Goal: Transaction & Acquisition: Purchase product/service

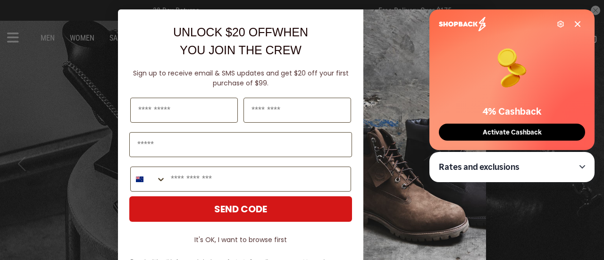
click at [581, 22] on icon at bounding box center [578, 24] width 8 height 8
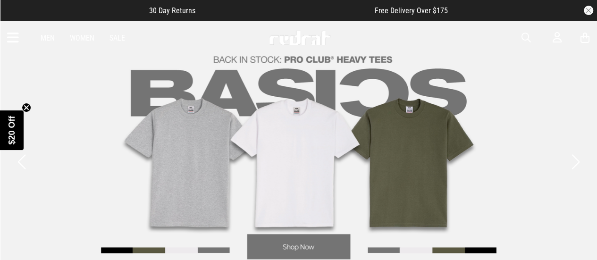
click at [588, 7] on button "button" at bounding box center [588, 10] width 9 height 9
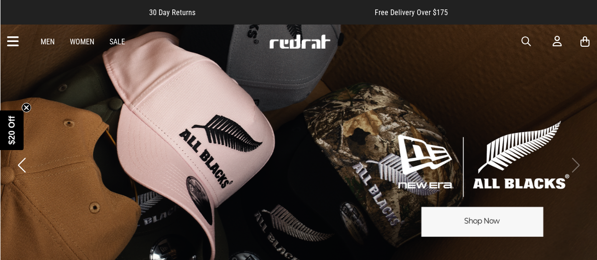
click at [47, 39] on link "Men" at bounding box center [48, 41] width 14 height 9
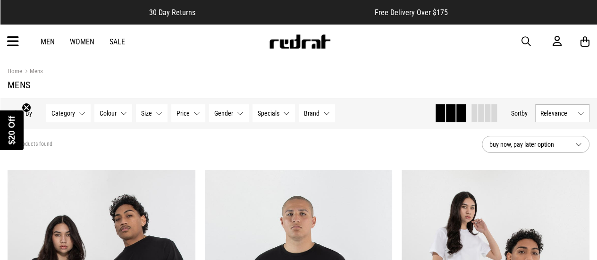
click at [10, 42] on icon at bounding box center [13, 42] width 12 height 16
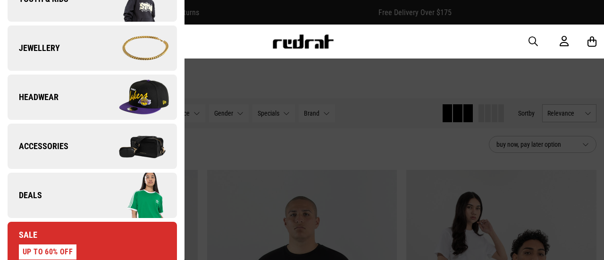
scroll to position [278, 0]
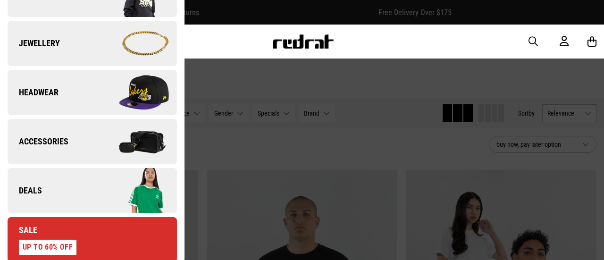
click at [76, 107] on link "Headwear" at bounding box center [92, 92] width 169 height 45
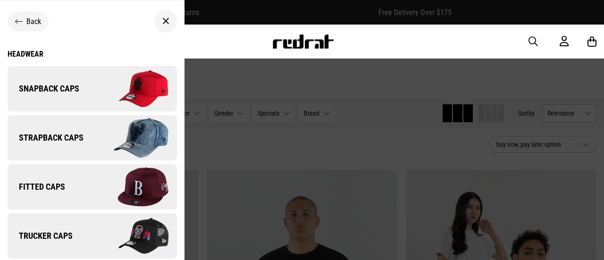
click at [48, 85] on span "Snapback Caps" at bounding box center [44, 88] width 72 height 11
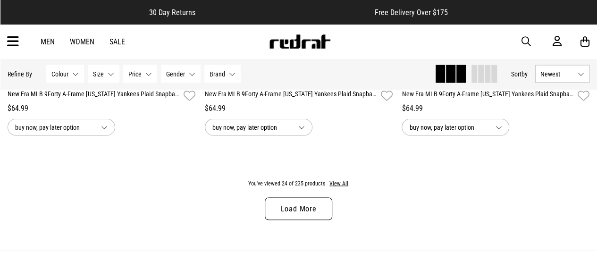
scroll to position [2681, 0]
click at [319, 208] on link "Load More" at bounding box center [298, 209] width 67 height 23
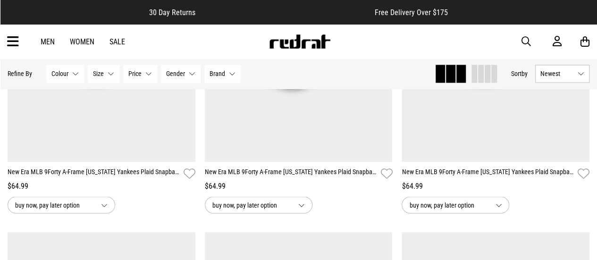
scroll to position [2576, 0]
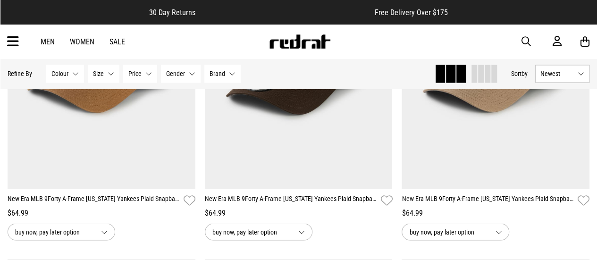
click at [10, 43] on icon at bounding box center [13, 42] width 12 height 16
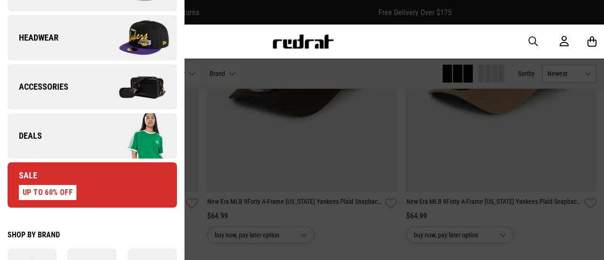
scroll to position [331, 0]
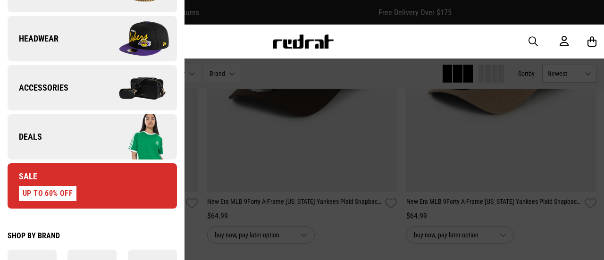
click at [41, 44] on link "Headwear" at bounding box center [92, 38] width 169 height 45
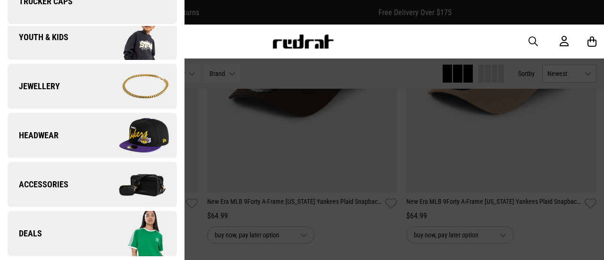
scroll to position [0, 0]
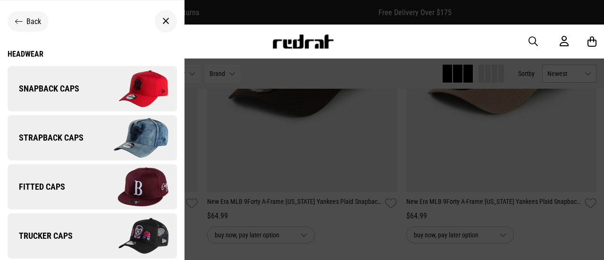
click at [14, 53] on div "Headwear" at bounding box center [92, 54] width 169 height 9
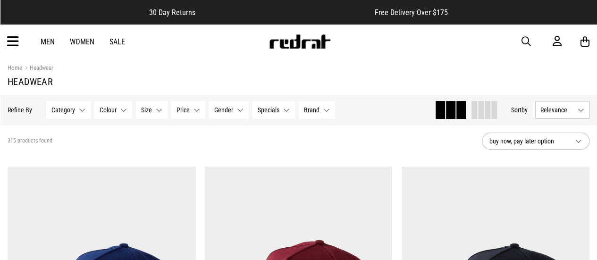
scroll to position [2, 0]
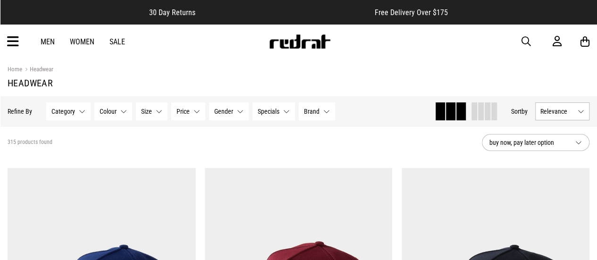
click at [567, 143] on span "buy now, pay later option" at bounding box center [529, 142] width 78 height 11
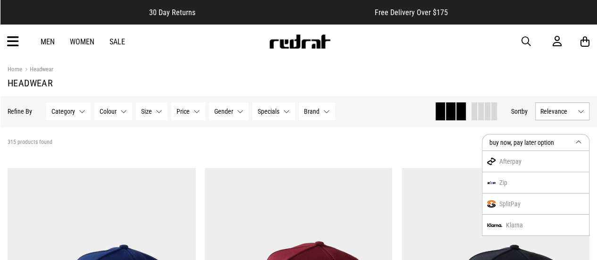
click at [575, 153] on div "Afterpay" at bounding box center [535, 161] width 107 height 21
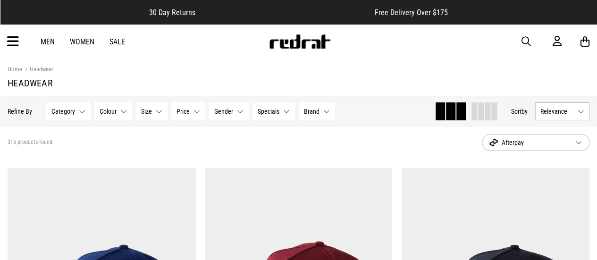
click at [582, 112] on button "Relevance" at bounding box center [562, 111] width 54 height 18
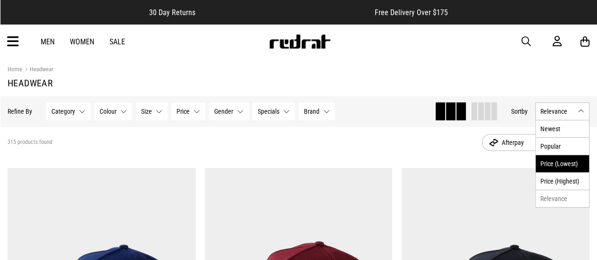
click at [564, 165] on li "Price (Lowest)" at bounding box center [562, 163] width 53 height 17
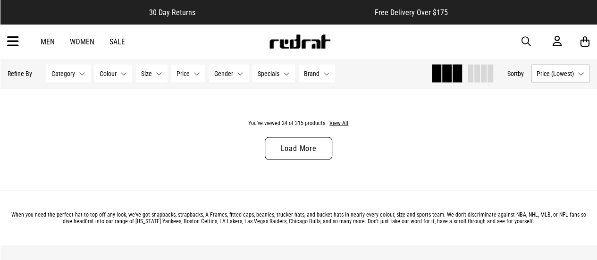
scroll to position [2741, 0]
click at [303, 158] on link "Load More" at bounding box center [298, 148] width 67 height 23
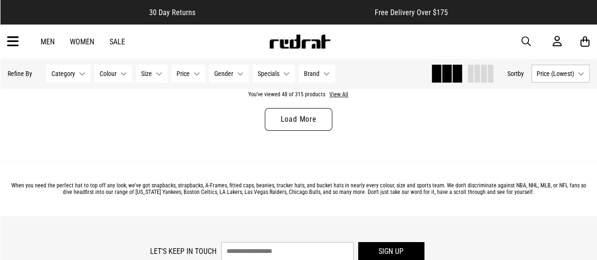
scroll to position [5435, 0]
click at [305, 127] on link "Load More" at bounding box center [298, 120] width 67 height 23
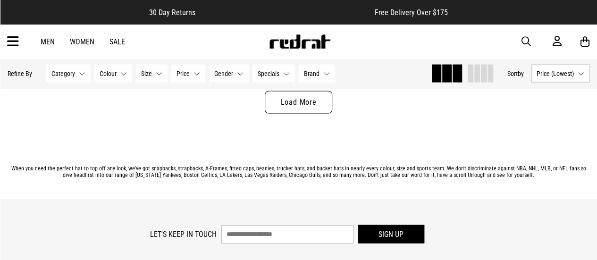
scroll to position [8117, 0]
click at [304, 114] on link "Load More" at bounding box center [298, 103] width 67 height 23
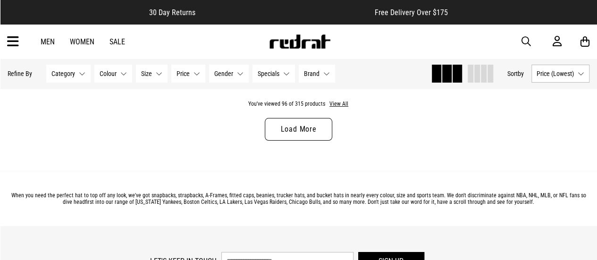
scroll to position [10757, 0]
click at [306, 128] on link "Load More" at bounding box center [298, 129] width 67 height 23
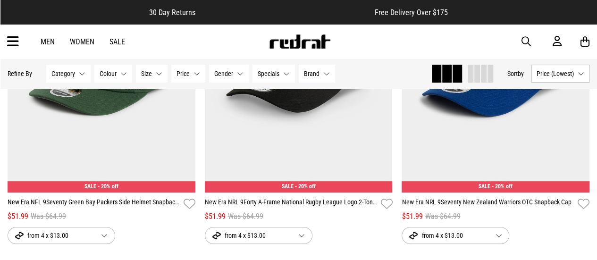
scroll to position [10901, 0]
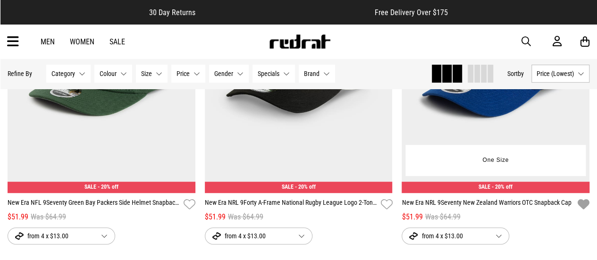
click at [583, 208] on icon "button" at bounding box center [584, 205] width 12 height 14
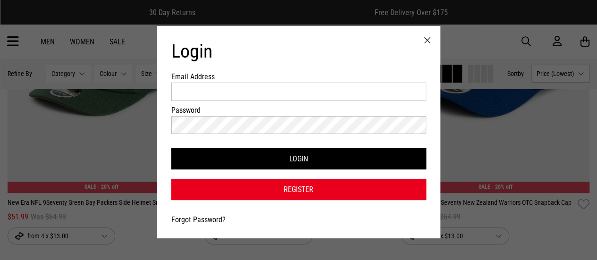
click at [426, 46] on div at bounding box center [428, 40] width 26 height 29
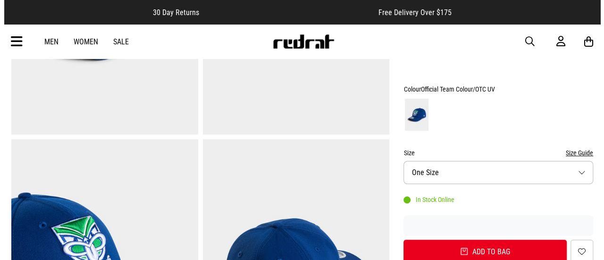
scroll to position [232, 0]
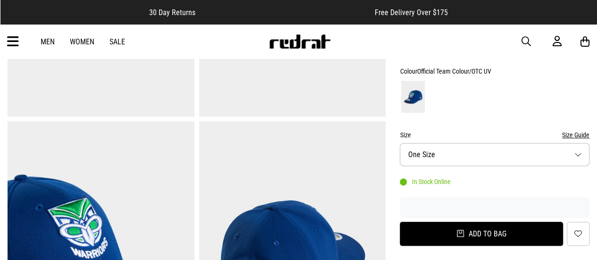
click at [498, 235] on button "Add to bag" at bounding box center [481, 234] width 163 height 24
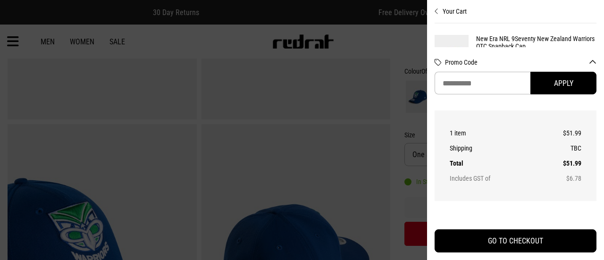
click at [434, 14] on div "Your Cart Just Added New Era NRL 9Seventy New Zealand Warriors OTC Snapback Cap…" at bounding box center [515, 130] width 177 height 260
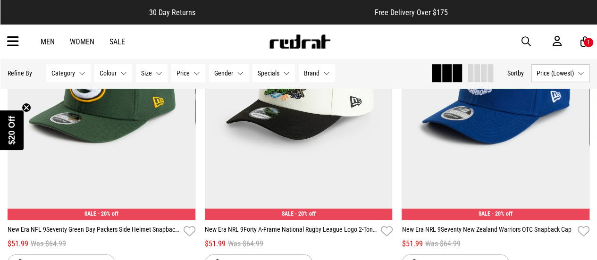
click at [528, 42] on span "button" at bounding box center [526, 41] width 9 height 11
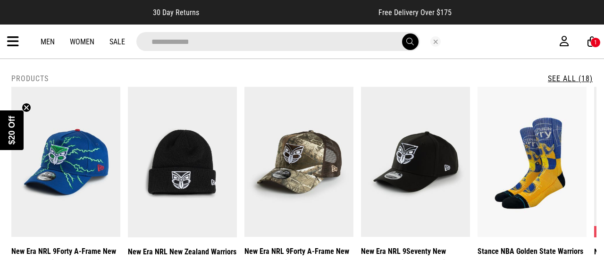
click at [172, 42] on input "**********" at bounding box center [278, 41] width 284 height 19
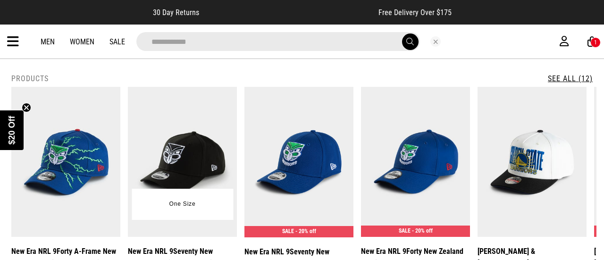
type input "**********"
click at [185, 164] on img at bounding box center [182, 162] width 109 height 150
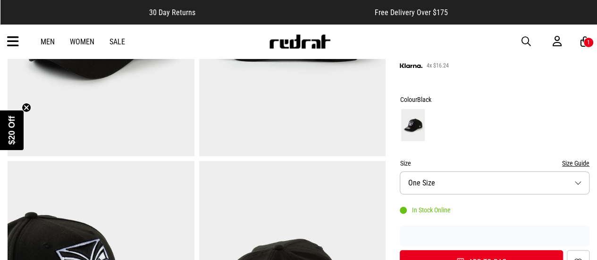
scroll to position [266, 0]
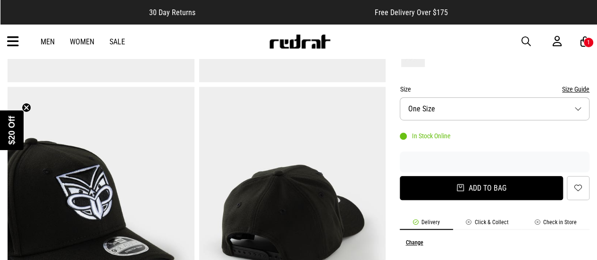
click at [489, 189] on button "Add to bag" at bounding box center [481, 188] width 163 height 24
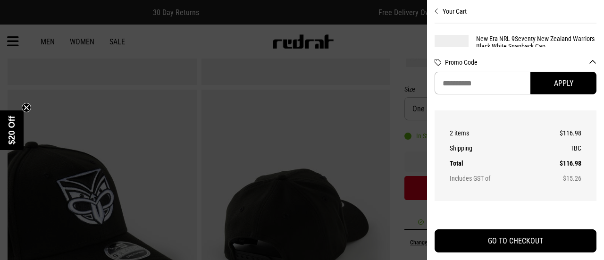
click at [438, 13] on icon "Close cart preview" at bounding box center [437, 12] width 4 height 8
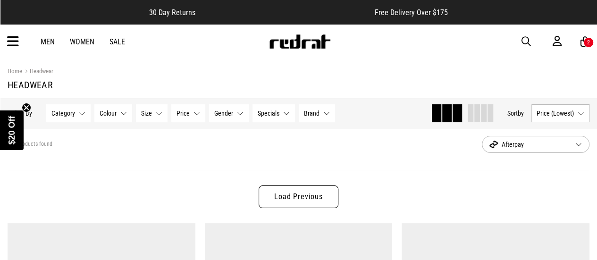
click at [525, 37] on span "button" at bounding box center [526, 41] width 9 height 11
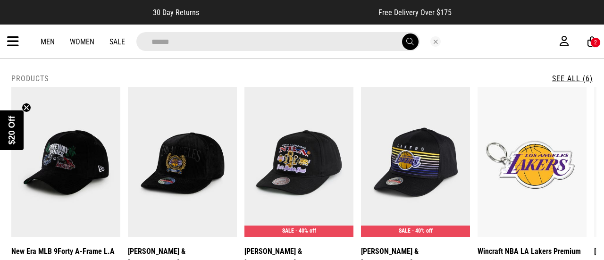
type input "******"
click at [402, 34] on button "submit" at bounding box center [410, 42] width 17 height 17
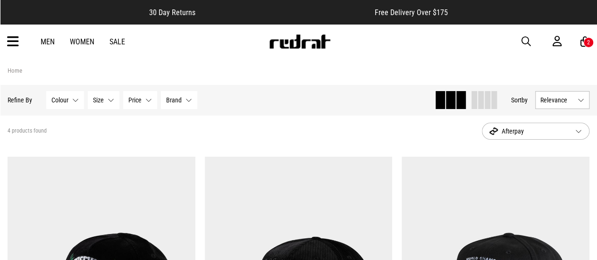
click at [529, 41] on span "button" at bounding box center [526, 41] width 9 height 11
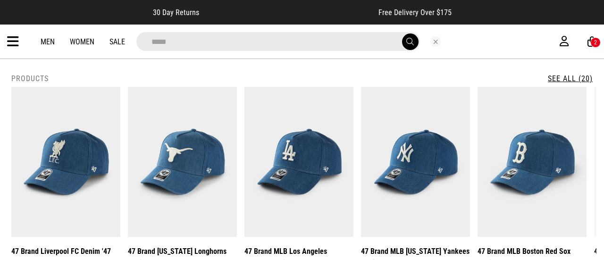
type input "*****"
click at [565, 78] on link "See All (20)" at bounding box center [570, 78] width 45 height 9
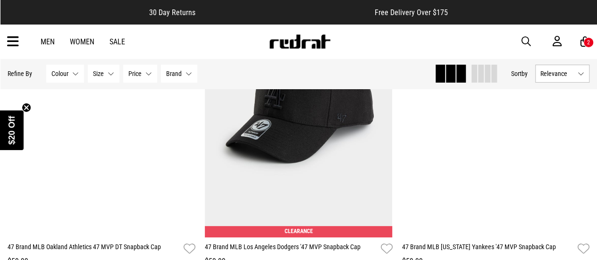
scroll to position [1841, 0]
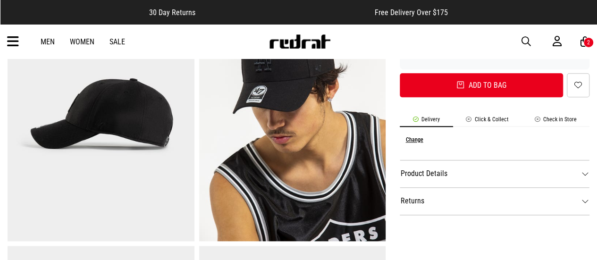
scroll to position [368, 0]
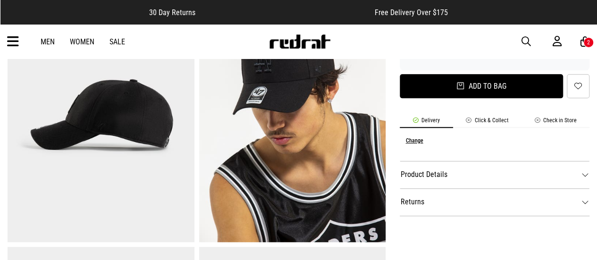
click at [505, 85] on button "Add to bag" at bounding box center [481, 86] width 163 height 24
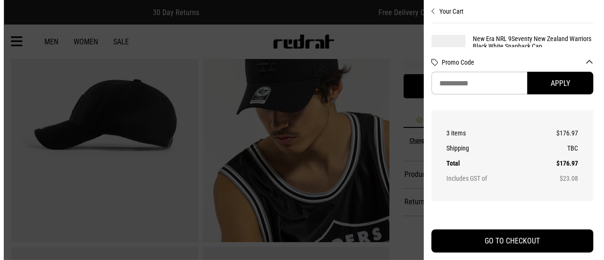
scroll to position [372, 0]
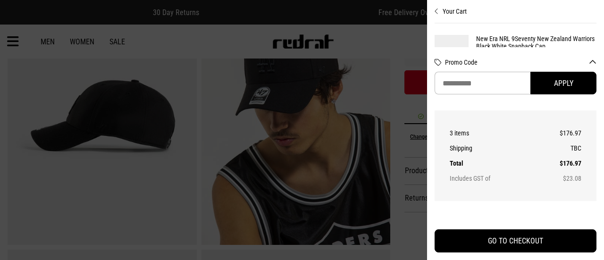
click at [437, 11] on icon "Close cart preview" at bounding box center [437, 12] width 4 height 8
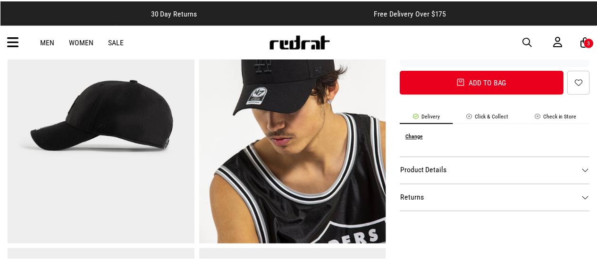
scroll to position [368, 0]
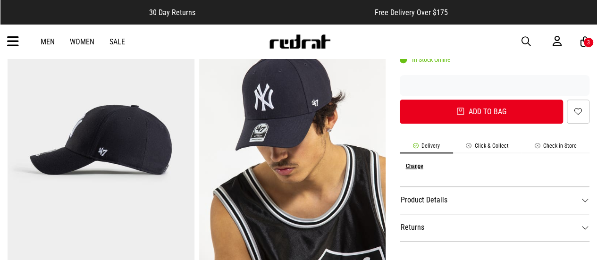
scroll to position [321, 0]
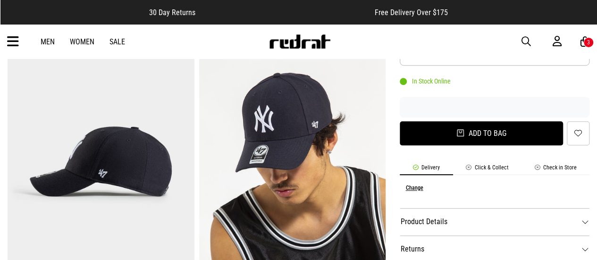
click at [491, 144] on button "Add to bag" at bounding box center [481, 133] width 163 height 24
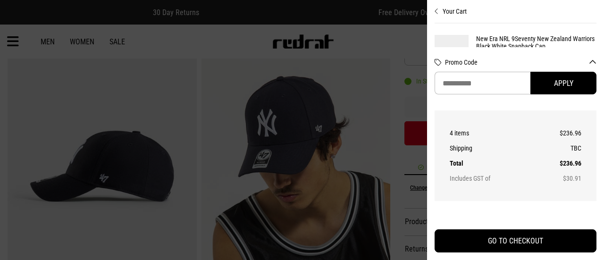
click at [437, 12] on icon "Close cart preview" at bounding box center [437, 12] width 4 height 8
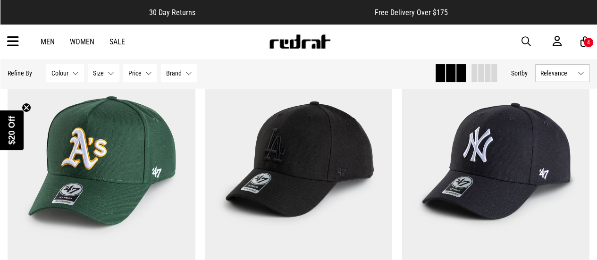
click at [522, 47] on span "button" at bounding box center [526, 41] width 9 height 11
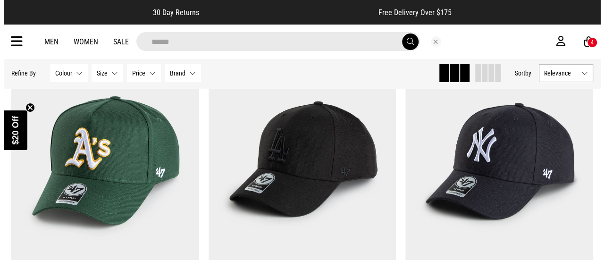
scroll to position [1822, 0]
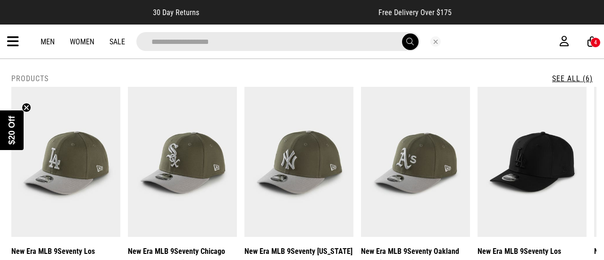
type input "**********"
click at [402, 34] on button "submit" at bounding box center [410, 42] width 17 height 17
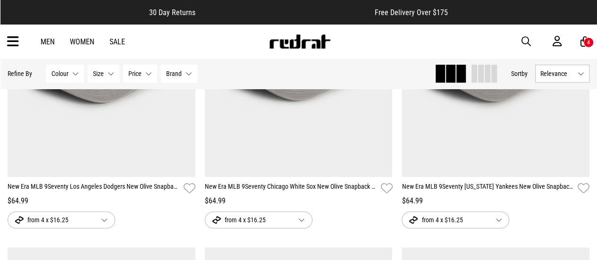
scroll to position [254, 0]
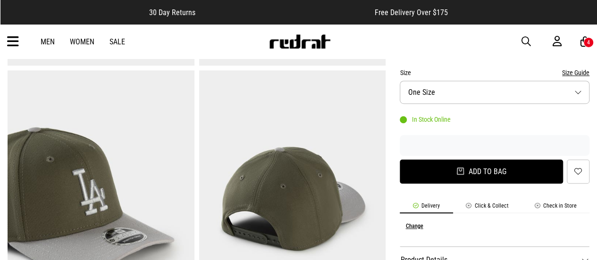
click at [490, 175] on button "Add to bag" at bounding box center [481, 172] width 163 height 24
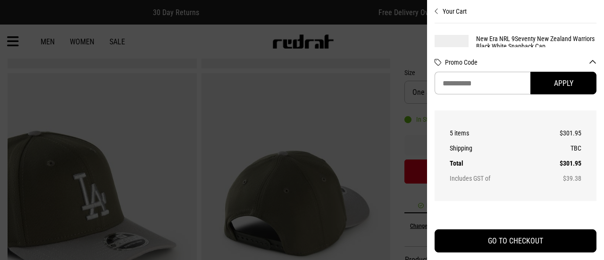
click at [448, 14] on button "Your Cart" at bounding box center [516, 7] width 162 height 15
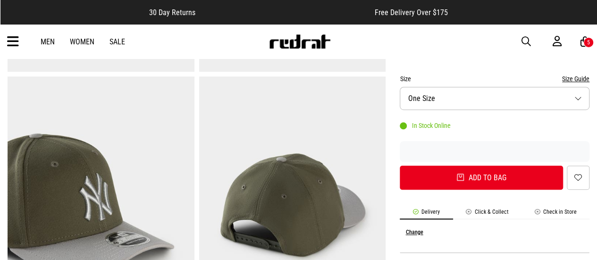
scroll to position [277, 0]
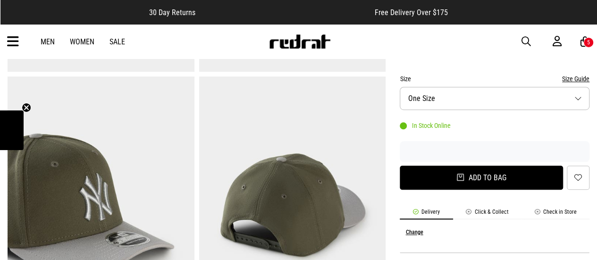
click at [483, 180] on button "Add to bag" at bounding box center [481, 178] width 163 height 24
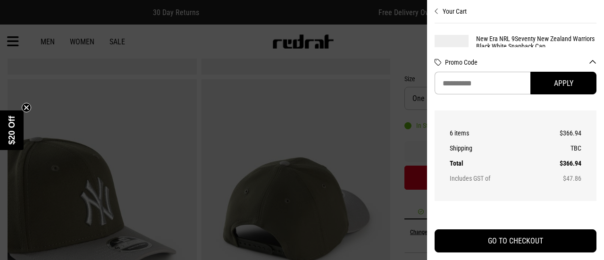
click at [437, 13] on icon "Close cart preview" at bounding box center [437, 12] width 4 height 8
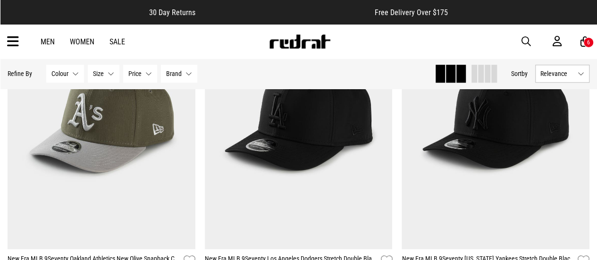
scroll to position [506, 0]
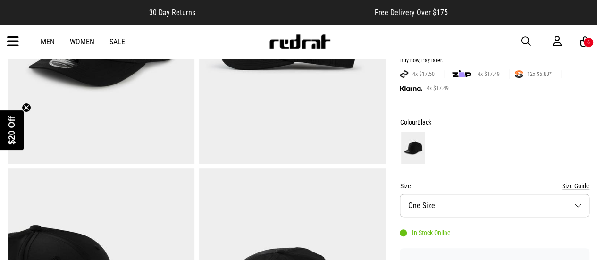
scroll to position [259, 0]
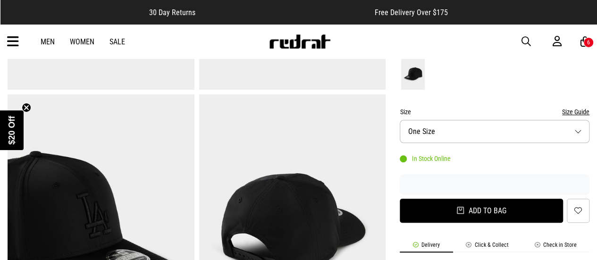
click at [501, 218] on button "Add to bag" at bounding box center [481, 211] width 163 height 24
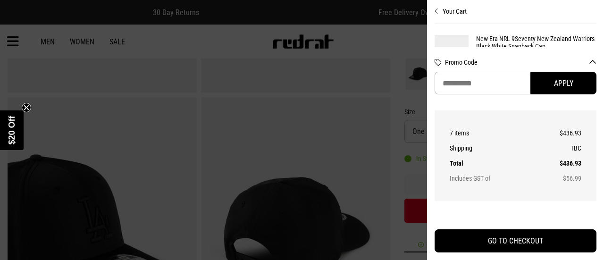
click at [437, 11] on icon "Close cart preview" at bounding box center [437, 12] width 4 height 8
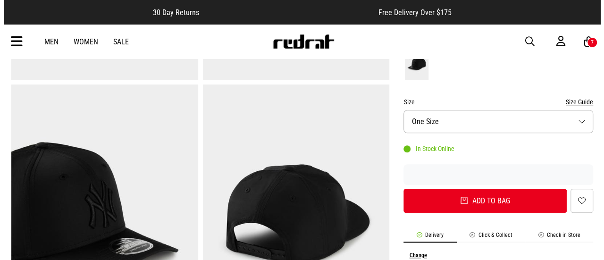
scroll to position [270, 0]
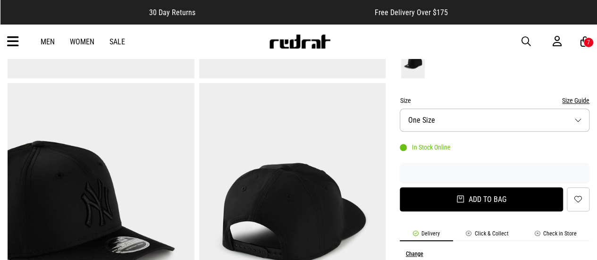
click at [498, 202] on button "Add to bag" at bounding box center [481, 199] width 163 height 24
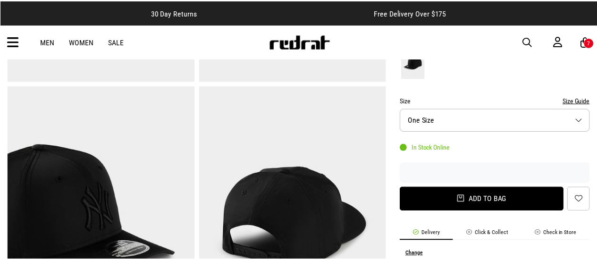
scroll to position [0, 0]
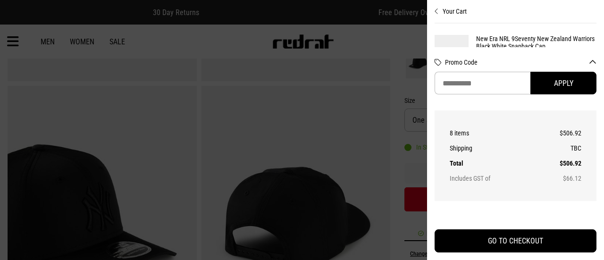
click at [437, 12] on icon "Close cart preview" at bounding box center [437, 12] width 4 height 8
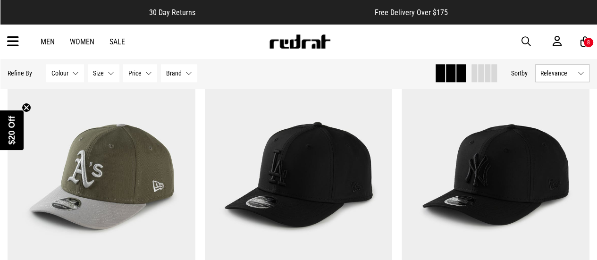
click at [588, 42] on div "8" at bounding box center [588, 42] width 3 height 7
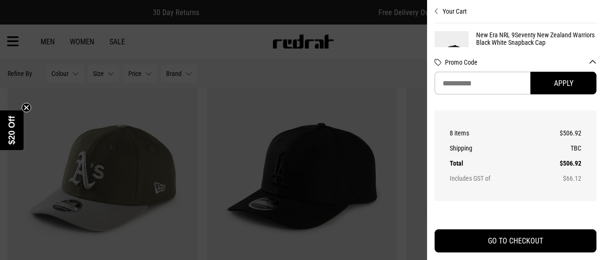
scroll to position [5, 0]
click at [458, 14] on button "Your Cart" at bounding box center [516, 7] width 162 height 15
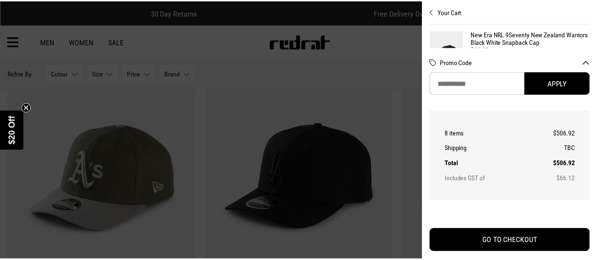
scroll to position [458, 0]
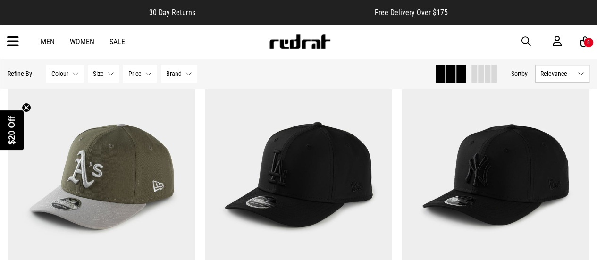
click at [584, 42] on div "8" at bounding box center [589, 42] width 10 height 10
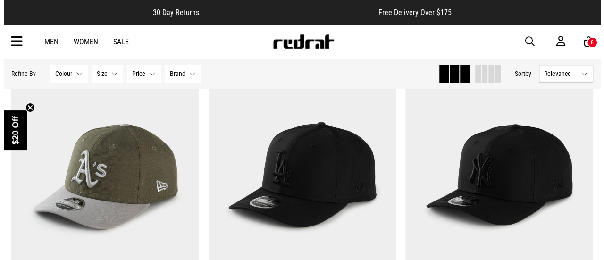
scroll to position [461, 0]
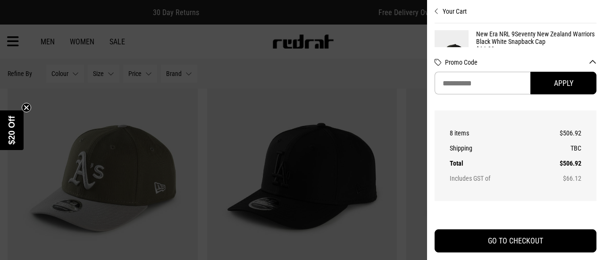
click at [543, 37] on link "New Era NRL 9Seventy New Zealand Warriors Black White Snapback Cap" at bounding box center [536, 37] width 120 height 15
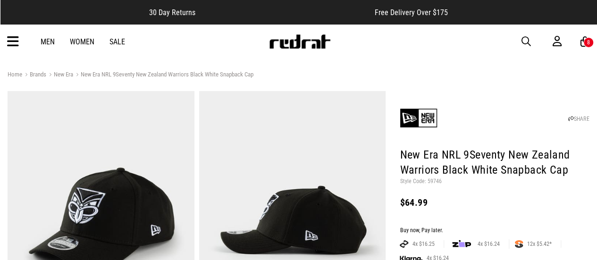
click at [591, 42] on div "8" at bounding box center [589, 42] width 10 height 10
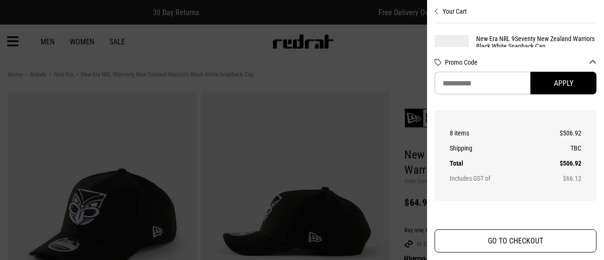
click at [521, 242] on button "GO TO CHECKOUT" at bounding box center [516, 240] width 162 height 23
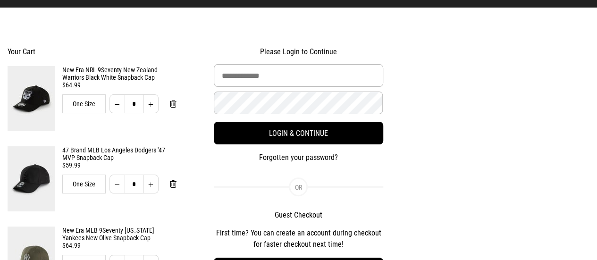
scroll to position [55, 0]
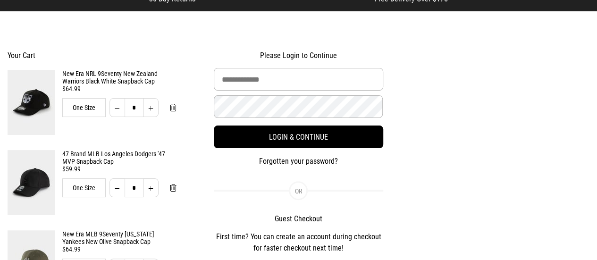
click at [81, 81] on link "New Era NRL 9Seventy New Zealand Warriors Black White Snapback Cap" at bounding box center [119, 77] width 114 height 15
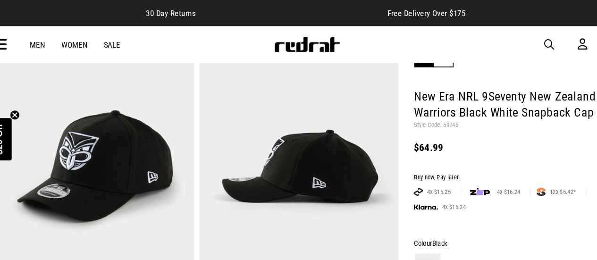
scroll to position [56, 0]
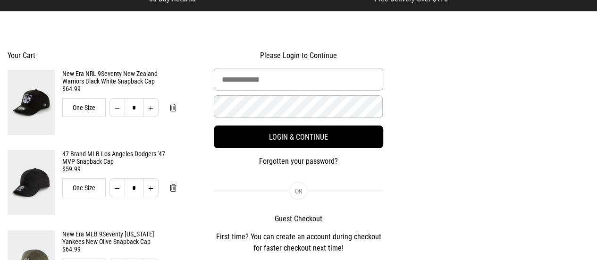
click at [25, 170] on img at bounding box center [31, 182] width 47 height 65
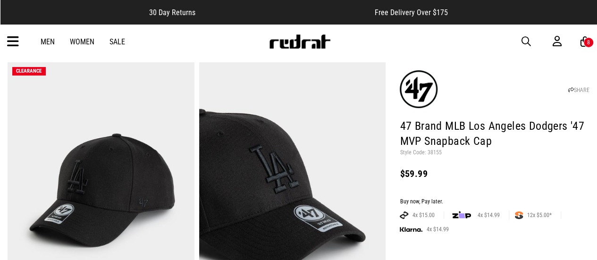
scroll to position [23, 0]
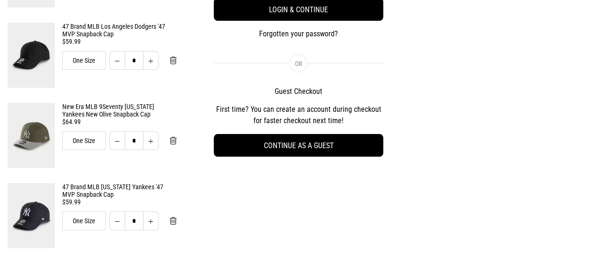
scroll to position [183, 0]
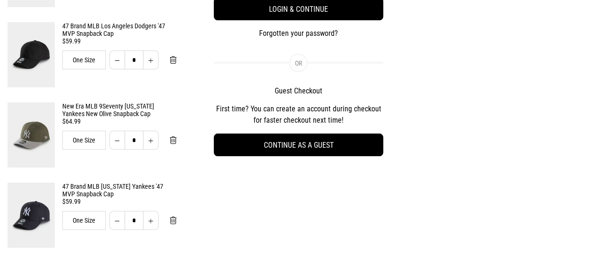
click at [120, 110] on link "New Era MLB 9Seventy [US_STATE] Yankees New Olive Snapback Cap" at bounding box center [119, 109] width 114 height 15
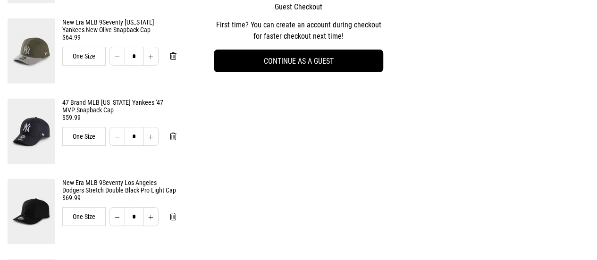
scroll to position [269, 0]
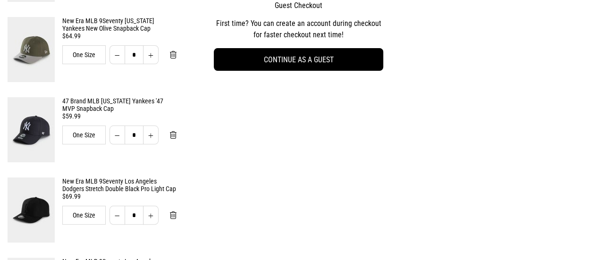
click at [98, 30] on link "New Era MLB 9Seventy [US_STATE] Yankees New Olive Snapback Cap" at bounding box center [119, 24] width 114 height 15
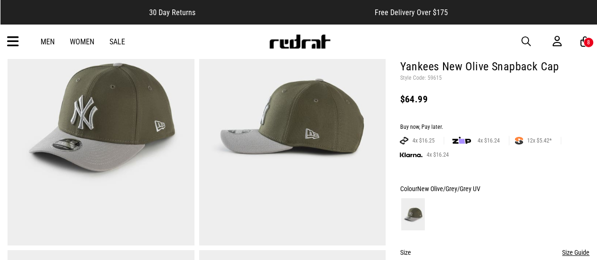
scroll to position [102, 0]
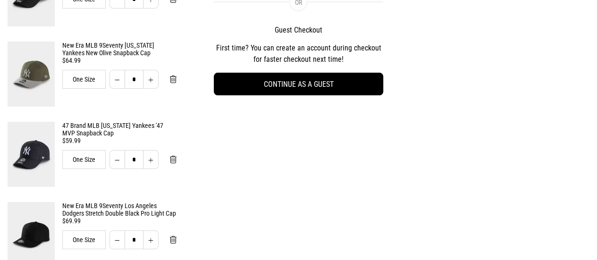
scroll to position [243, 0]
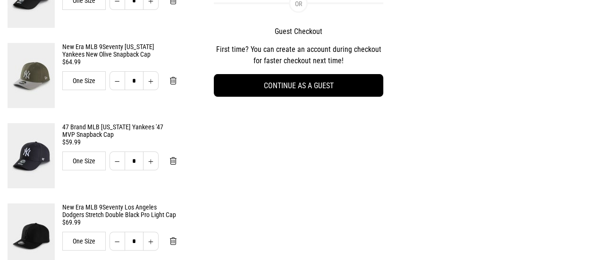
click at [23, 146] on img at bounding box center [31, 155] width 47 height 65
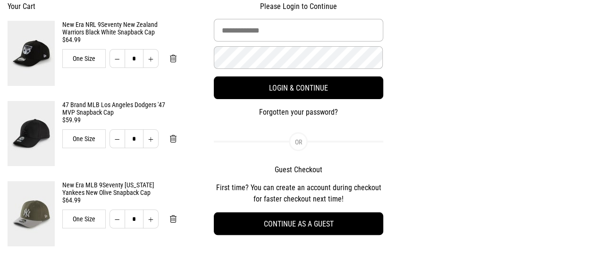
scroll to position [103, 0]
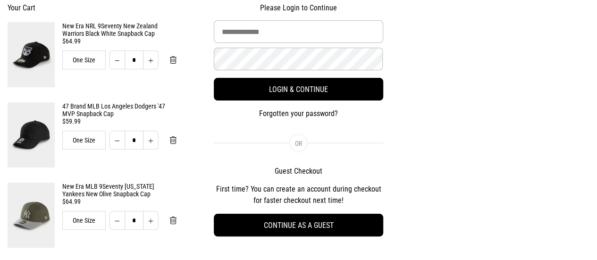
click at [82, 106] on link "47 Brand MLB Los Angeles Dodgers '47 MVP Snapback Cap" at bounding box center [119, 109] width 114 height 15
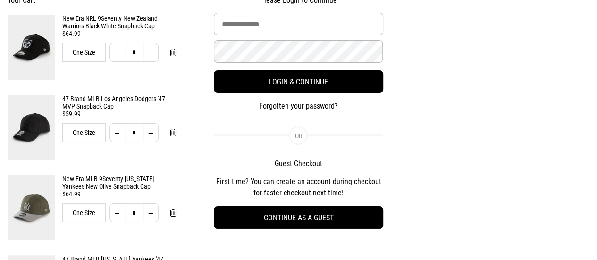
scroll to position [111, 0]
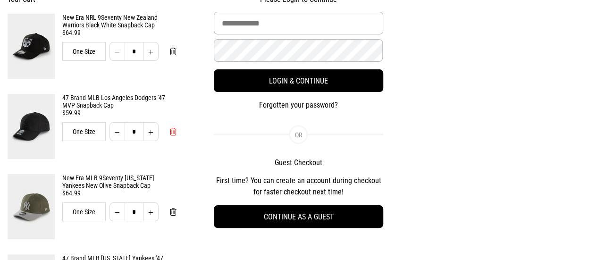
click at [175, 136] on span "Remove from cart" at bounding box center [173, 131] width 7 height 9
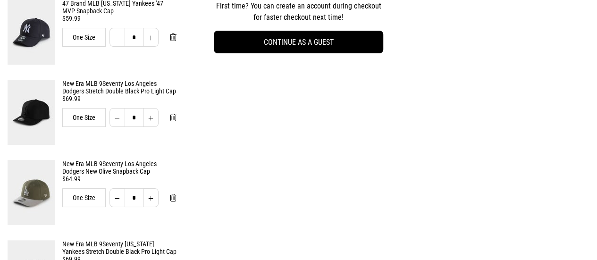
scroll to position [287, 0]
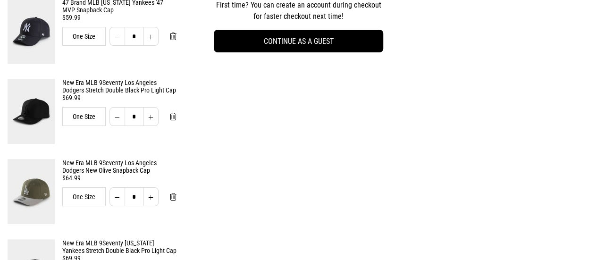
click at [178, 126] on button "Remove from cart" at bounding box center [173, 116] width 22 height 19
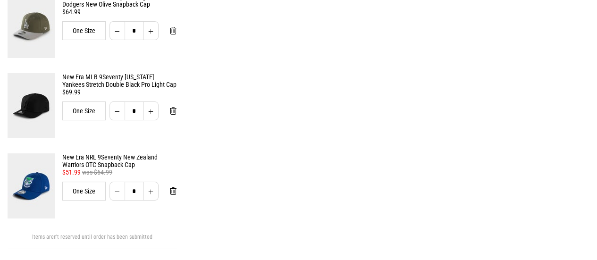
scroll to position [372, 0]
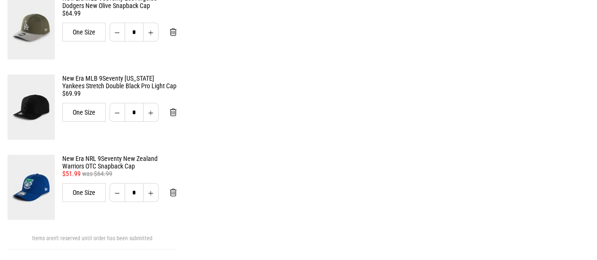
click at [174, 114] on span "Remove from cart" at bounding box center [173, 112] width 7 height 9
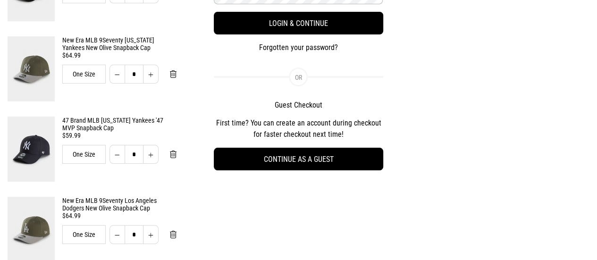
scroll to position [167, 0]
